Goal: Task Accomplishment & Management: Manage account settings

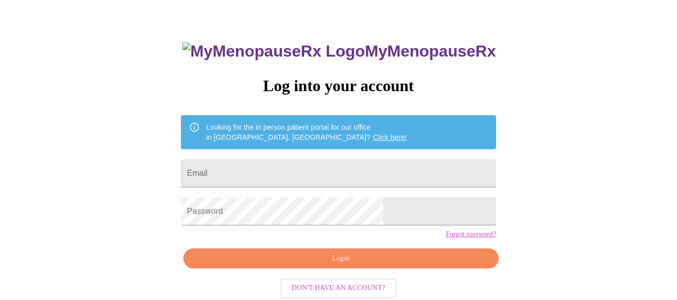
scroll to position [59, 0]
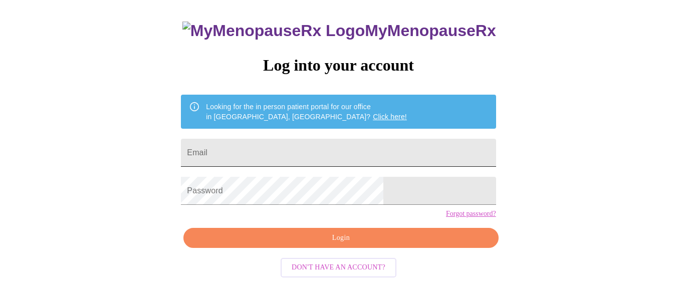
click at [378, 149] on input "Email" at bounding box center [338, 153] width 315 height 28
type input "[EMAIL_ADDRESS][DOMAIN_NAME]"
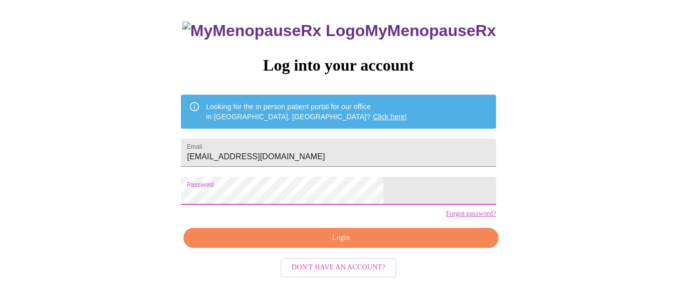
click at [320, 245] on span "Login" at bounding box center [341, 238] width 292 height 13
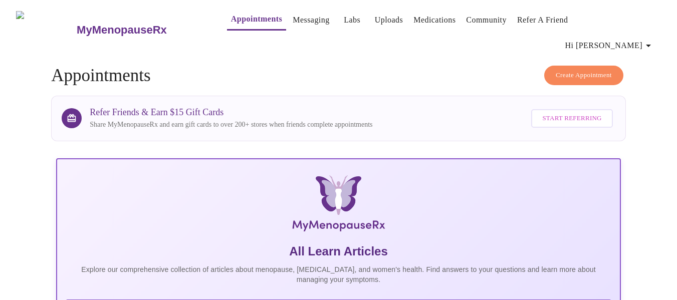
click at [344, 24] on link "Labs" at bounding box center [352, 20] width 17 height 14
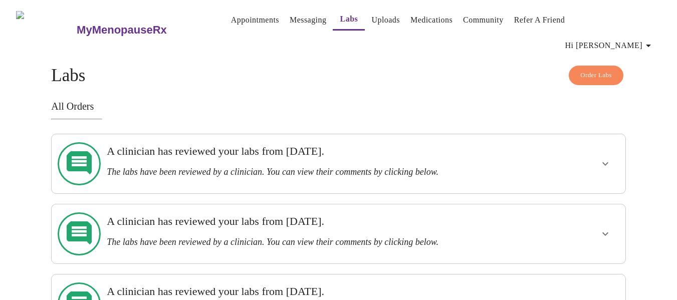
click at [241, 22] on link "Appointments" at bounding box center [255, 20] width 48 height 14
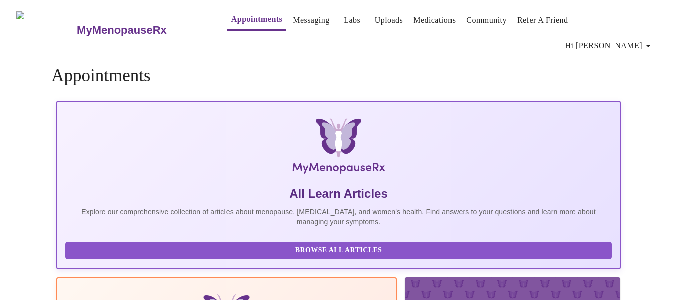
click at [294, 24] on link "Messaging" at bounding box center [311, 20] width 37 height 14
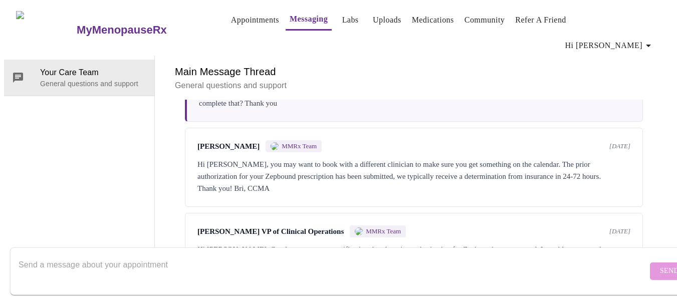
click at [342, 18] on link "Labs" at bounding box center [350, 20] width 17 height 14
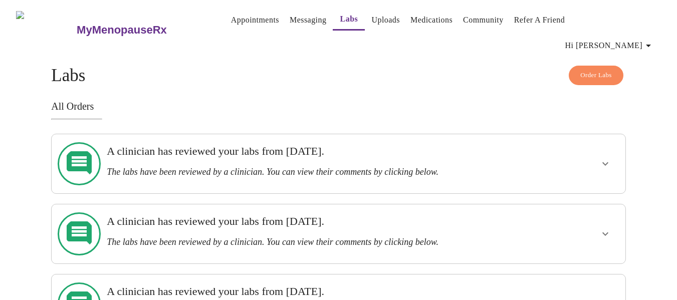
scroll to position [6, 0]
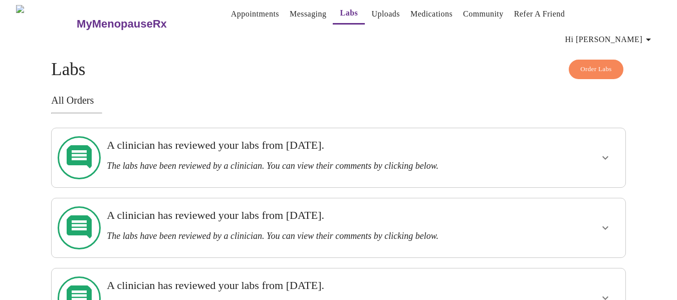
click at [375, 18] on link "Uploads" at bounding box center [385, 14] width 29 height 14
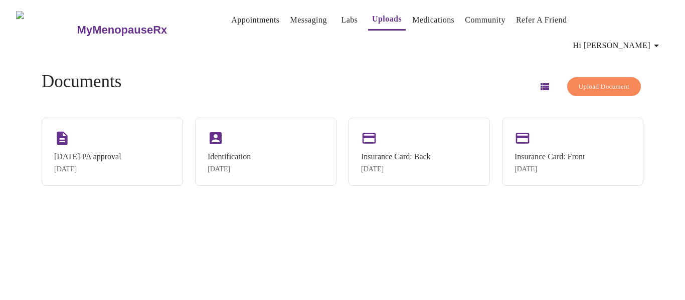
click at [422, 23] on link "Medications" at bounding box center [433, 20] width 42 height 14
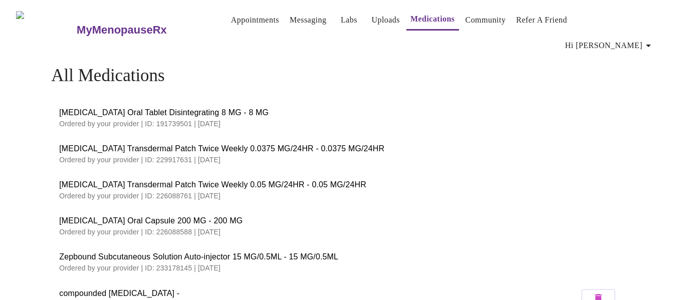
click at [375, 19] on link "Uploads" at bounding box center [385, 20] width 29 height 14
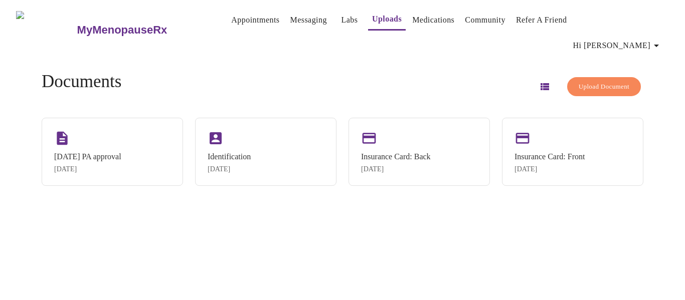
click at [296, 27] on link "Messaging" at bounding box center [308, 20] width 37 height 14
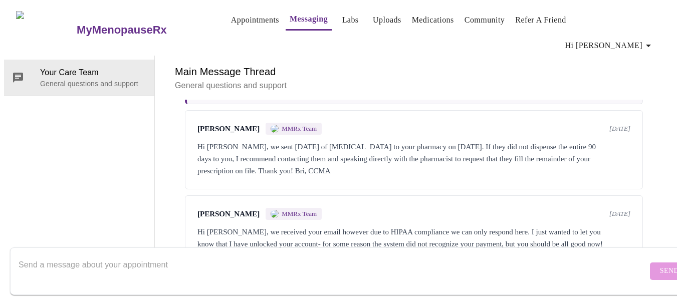
scroll to position [676, 0]
